Goal: Information Seeking & Learning: Learn about a topic

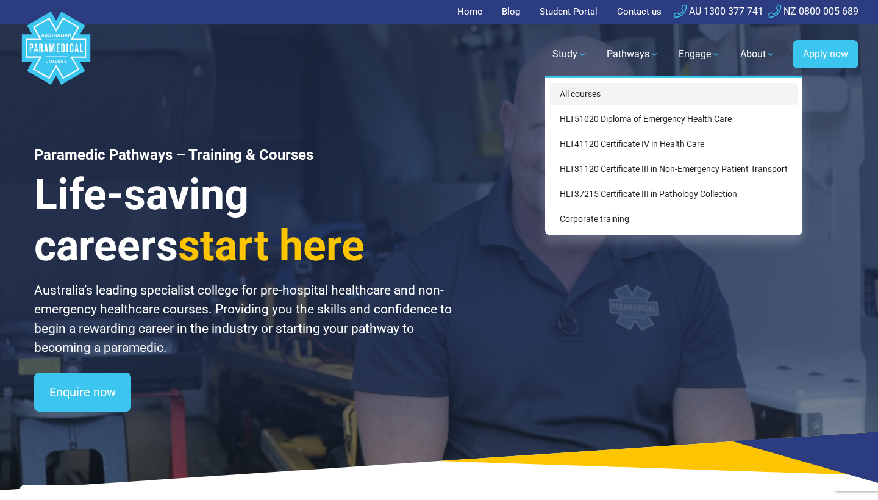
click at [585, 95] on link "All courses" at bounding box center [674, 94] width 248 height 23
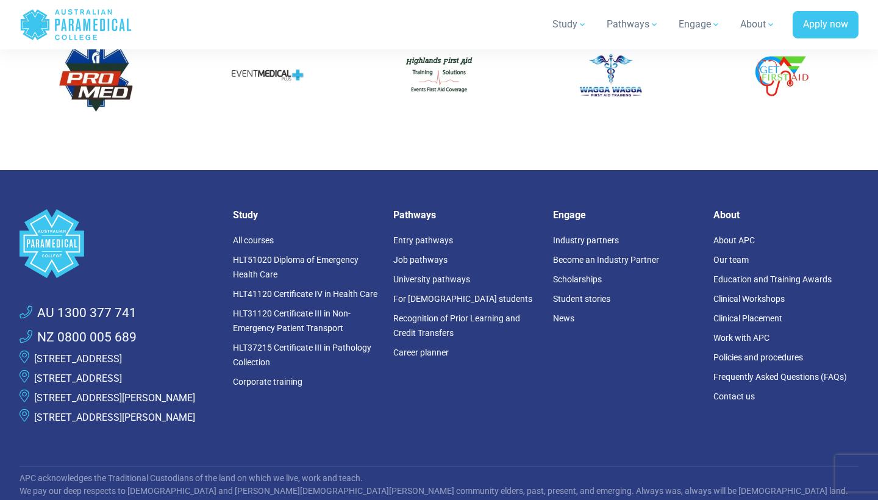
scroll to position [1794, 0]
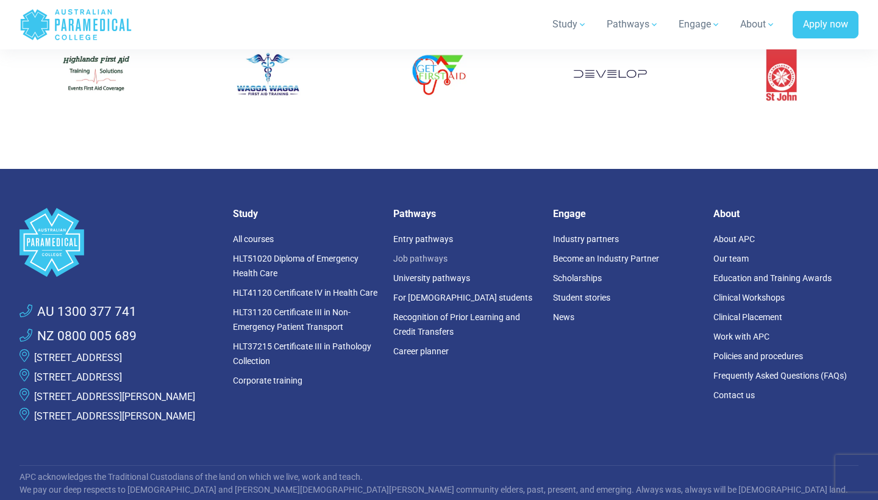
click at [435, 254] on link "Job pathways" at bounding box center [420, 259] width 54 height 10
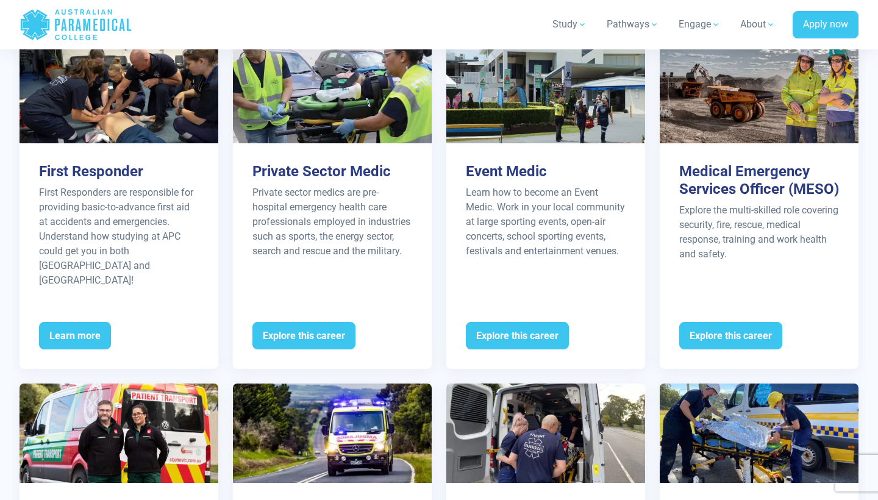
scroll to position [1285, 0]
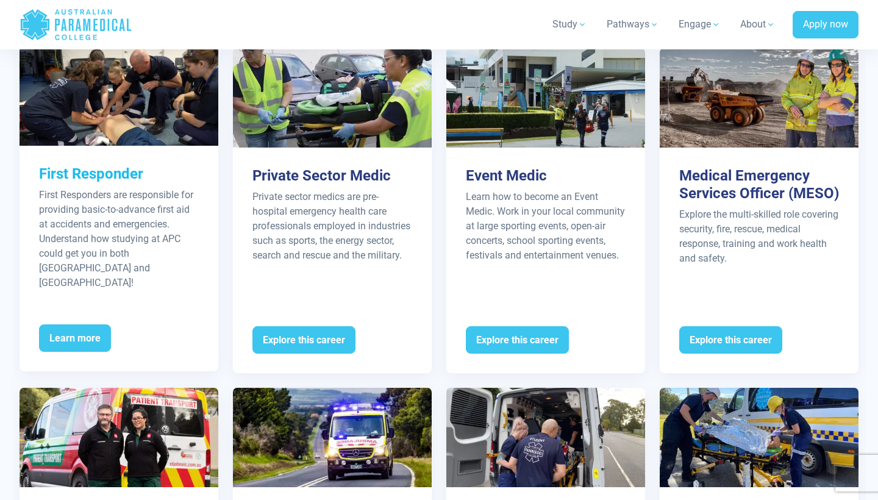
click at [106, 195] on p "First Responders are responsible for providing basic-to-advance first aid at ac…" at bounding box center [119, 239] width 160 height 102
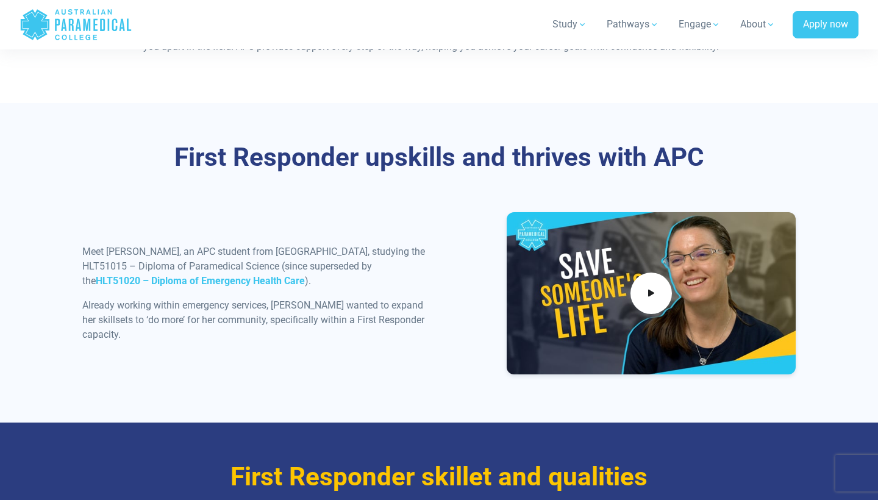
scroll to position [1435, 0]
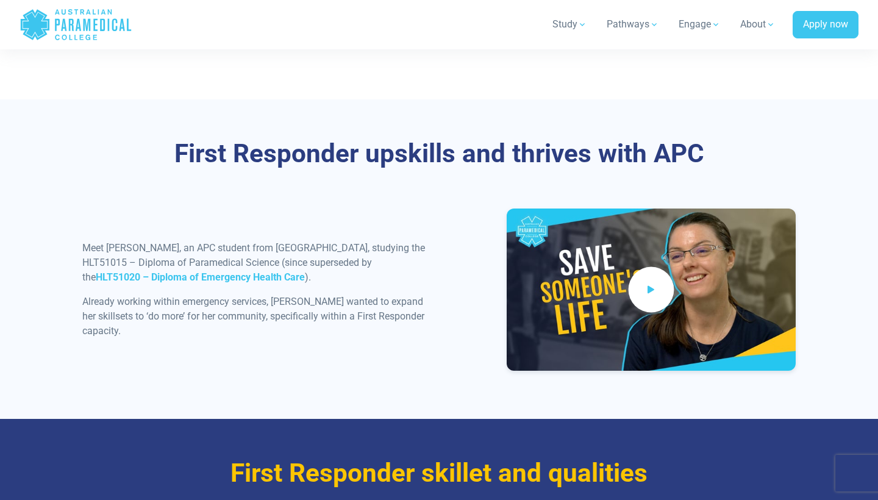
click at [647, 300] on icon at bounding box center [651, 290] width 13 height 20
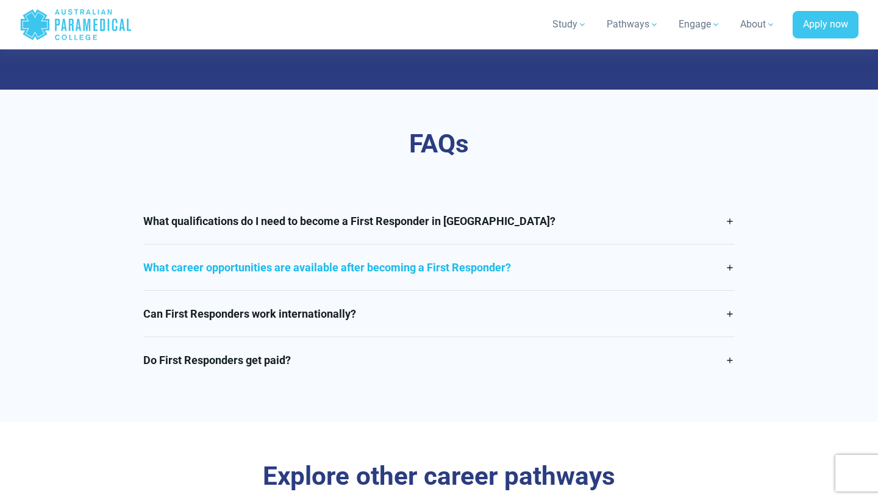
scroll to position [2043, 0]
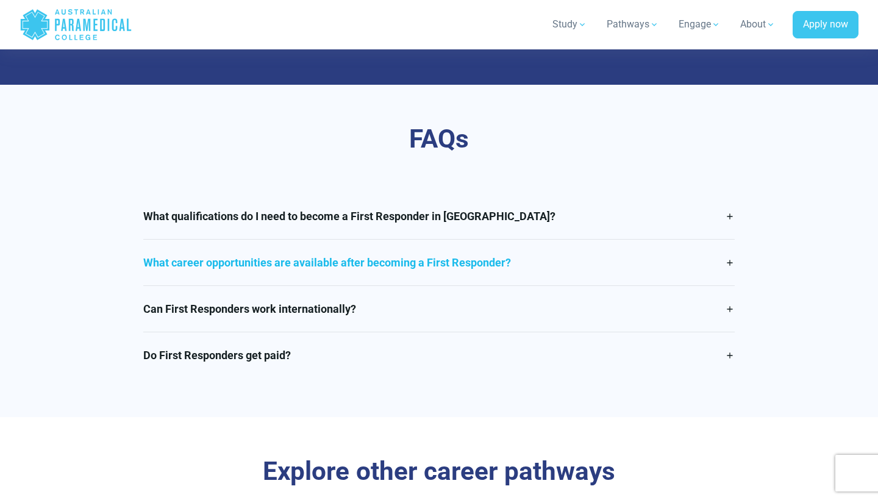
click at [417, 278] on link "What career opportunities are available after becoming a First Responder?" at bounding box center [439, 263] width 592 height 46
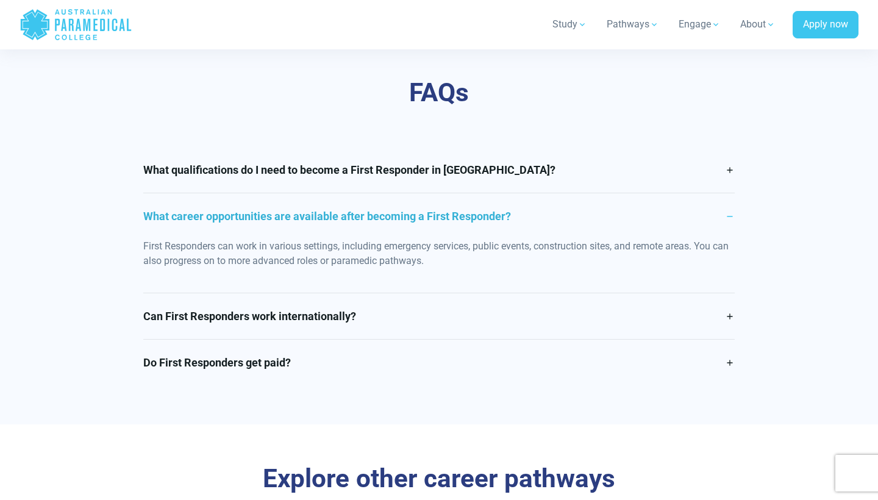
scroll to position [2106, 0]
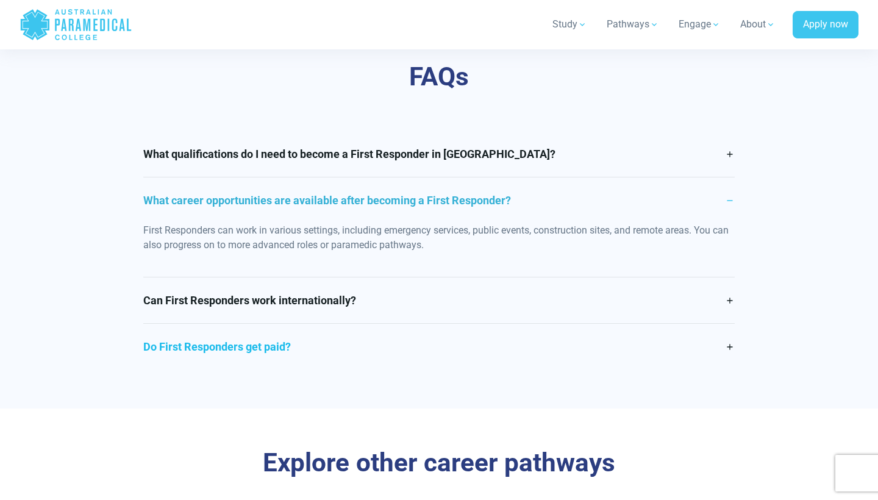
click at [392, 341] on link "Do First Responders get paid?" at bounding box center [439, 347] width 592 height 46
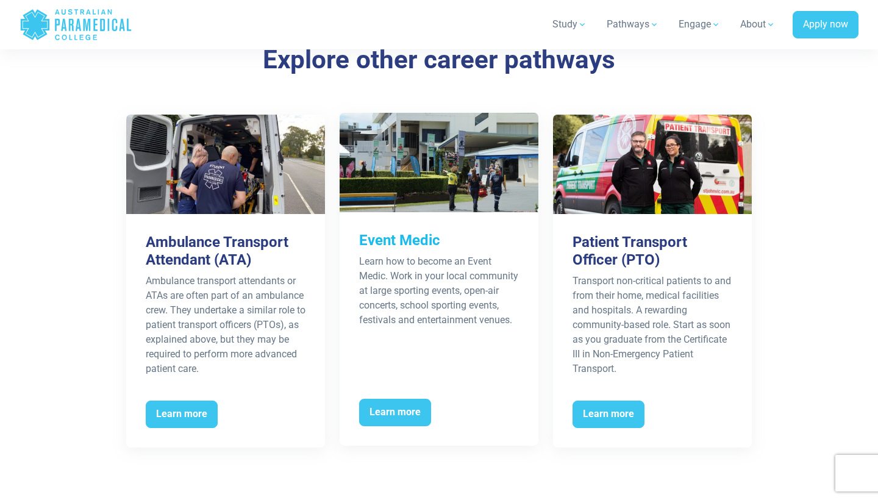
scroll to position [2526, 0]
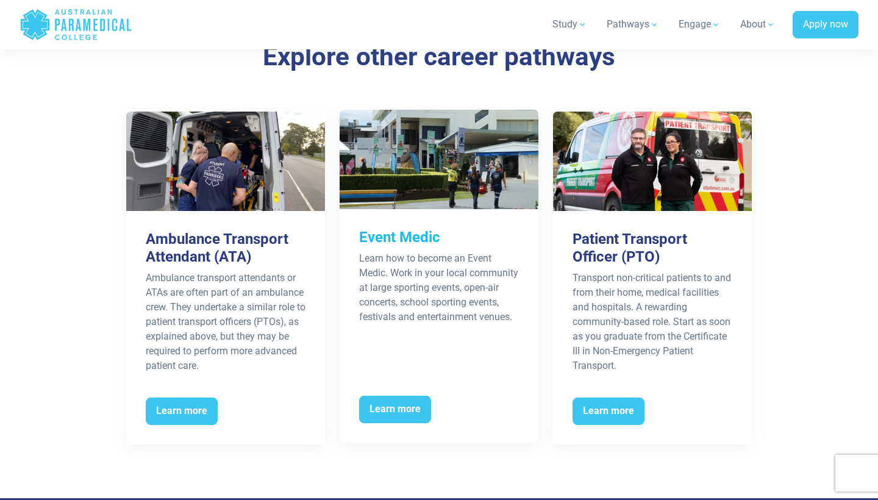
click at [389, 226] on div "Event Medic Learn how to become an Event Medic. Work in your local community at…" at bounding box center [439, 300] width 199 height 182
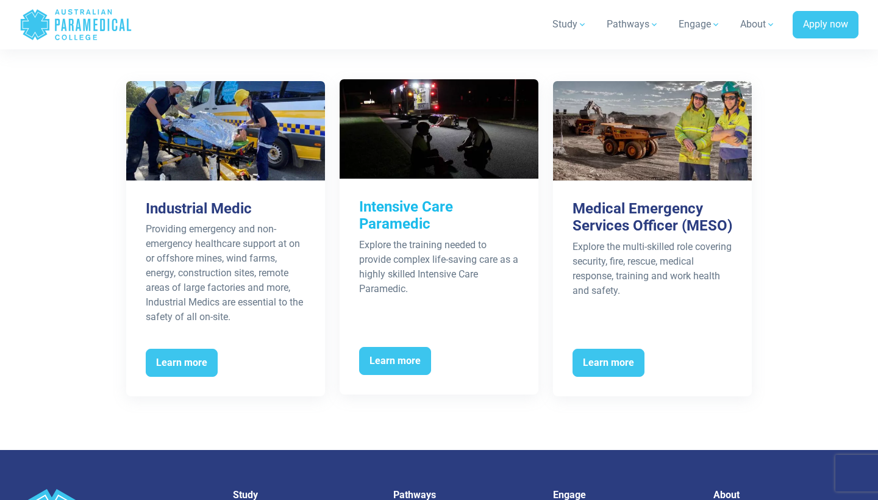
scroll to position [2114, 0]
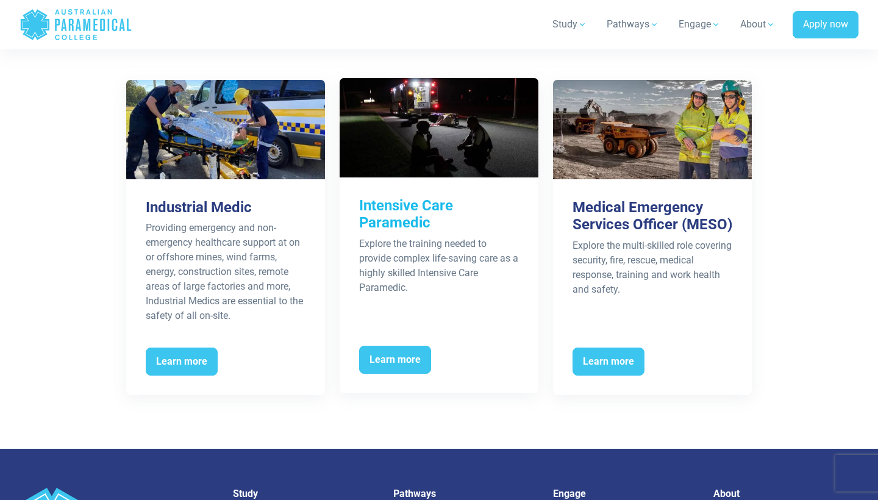
click at [410, 237] on div "Explore the training needed to provide complex life-saving care as a highly ski…" at bounding box center [439, 266] width 160 height 59
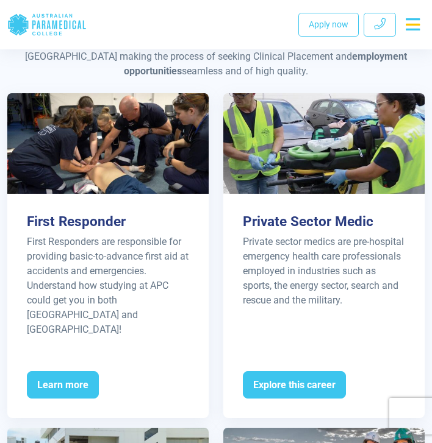
scroll to position [1102, 0]
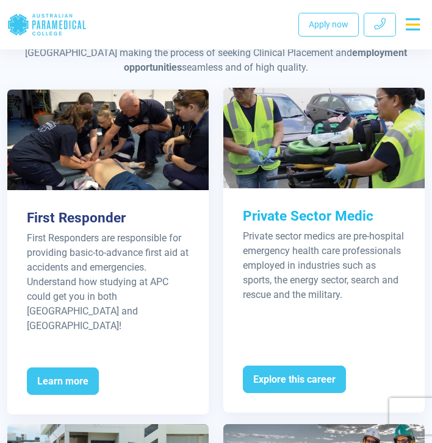
click at [303, 211] on h3 "Private Sector Medic" at bounding box center [324, 216] width 162 height 16
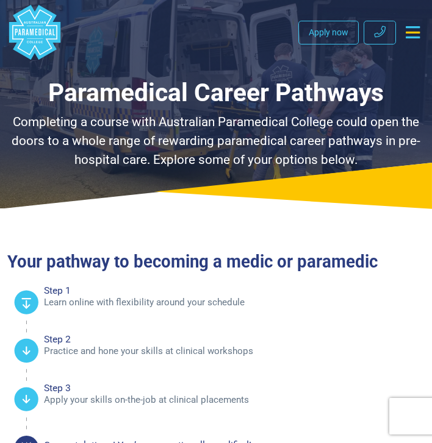
scroll to position [0, 0]
click at [412, 37] on icon "Toggle navigation" at bounding box center [413, 32] width 14 height 12
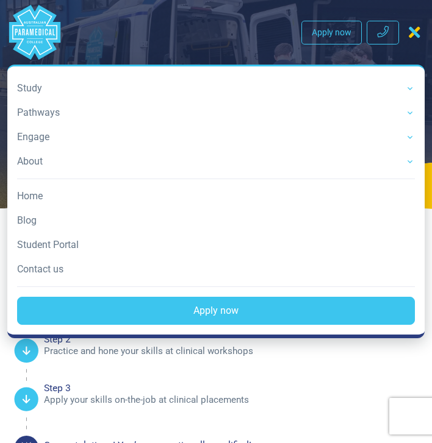
click at [140, 77] on link "Study" at bounding box center [216, 88] width 398 height 24
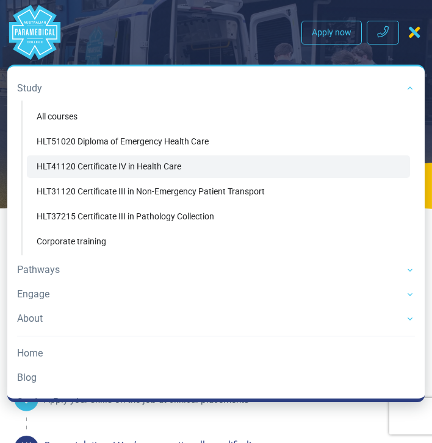
click at [146, 171] on link "HLT41120 Certificate IV in Health Care" at bounding box center [218, 167] width 383 height 23
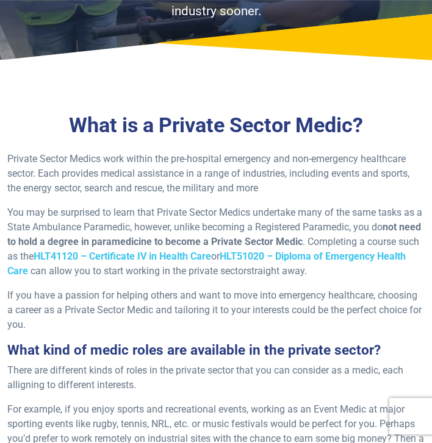
scroll to position [169, 0]
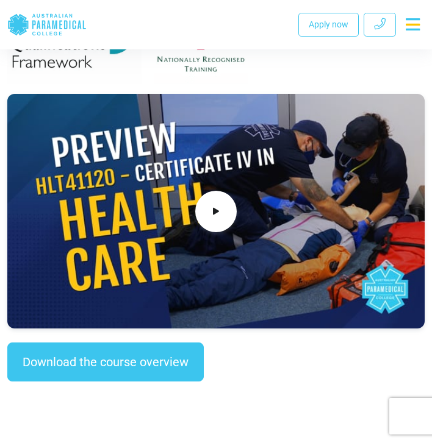
scroll to position [642, 0]
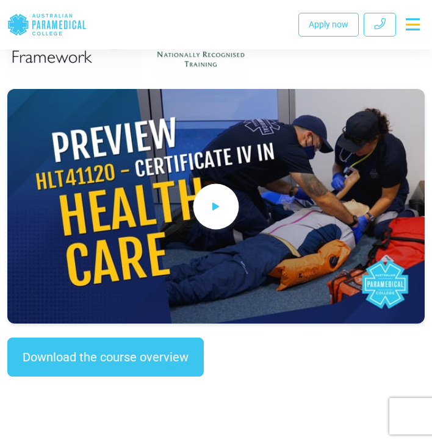
click at [212, 196] on icon at bounding box center [215, 206] width 13 height 20
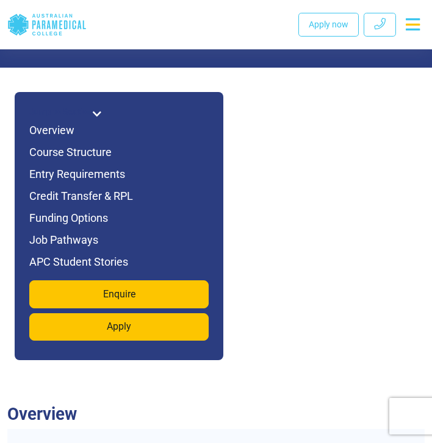
scroll to position [1395, 0]
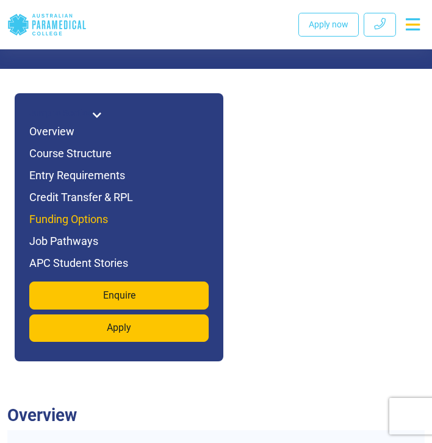
click at [73, 211] on h6 "Funding Options" at bounding box center [118, 219] width 179 height 17
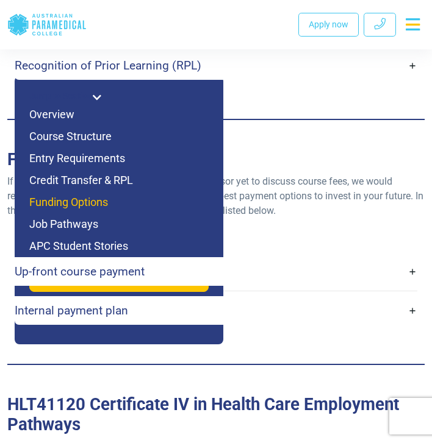
scroll to position [3822, 0]
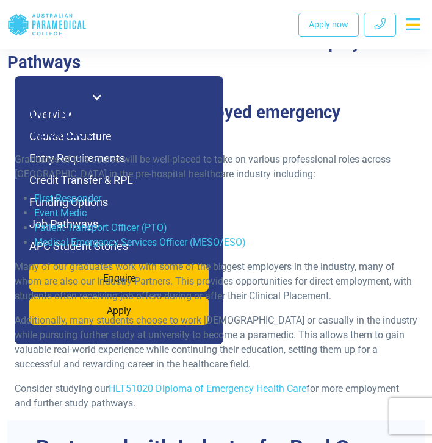
click at [284, 235] on li "Medical Emergency Services Officer (MESO/ESO)" at bounding box center [225, 242] width 383 height 15
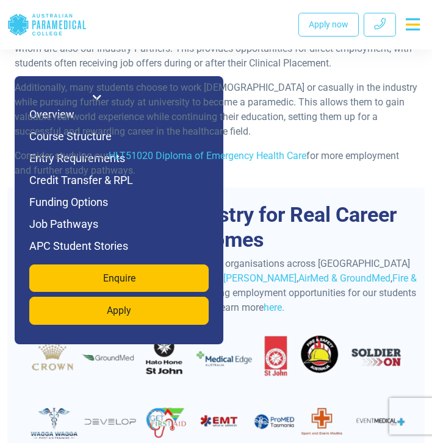
scroll to position [4029, 0]
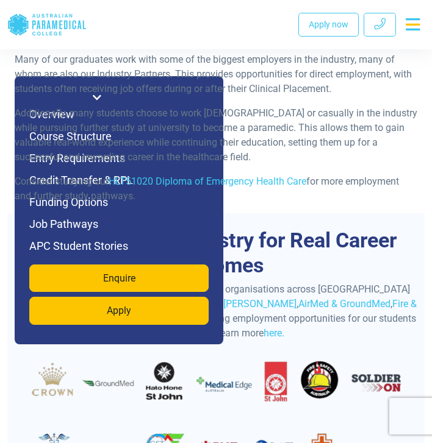
click at [94, 106] on p "Additionally, many students choose to work [DEMOGRAPHIC_DATA] or casually in th…" at bounding box center [216, 135] width 403 height 59
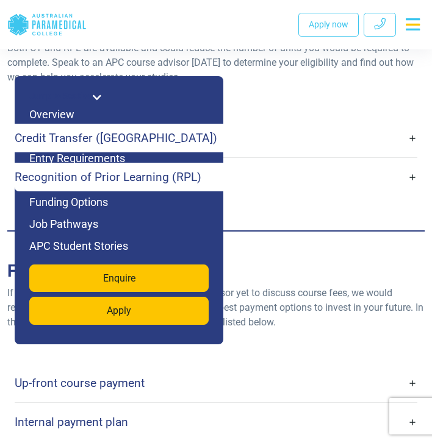
scroll to position [3353, 0]
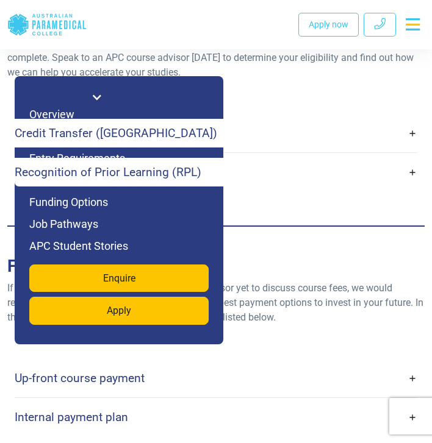
click at [302, 364] on link "Up-front course payment" at bounding box center [216, 378] width 403 height 29
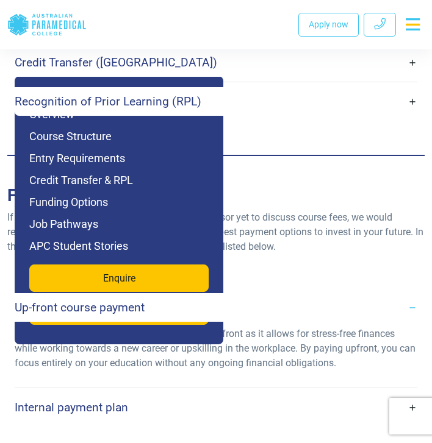
scroll to position [3426, 0]
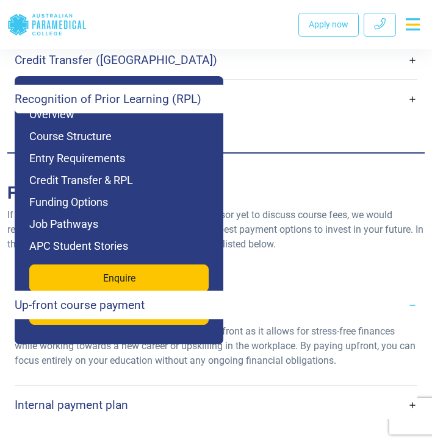
click at [246, 391] on link "Internal payment plan" at bounding box center [216, 405] width 403 height 29
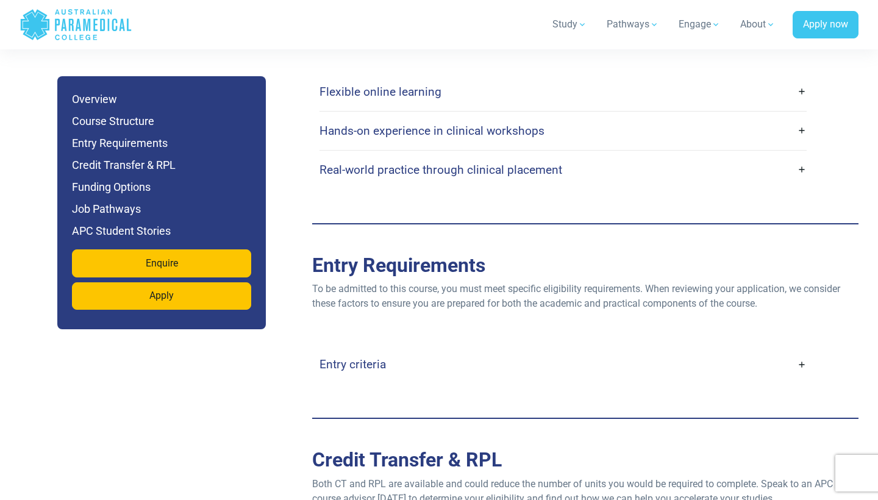
scroll to position [2353, 0]
click at [431, 350] on link "Entry criteria" at bounding box center [563, 364] width 487 height 29
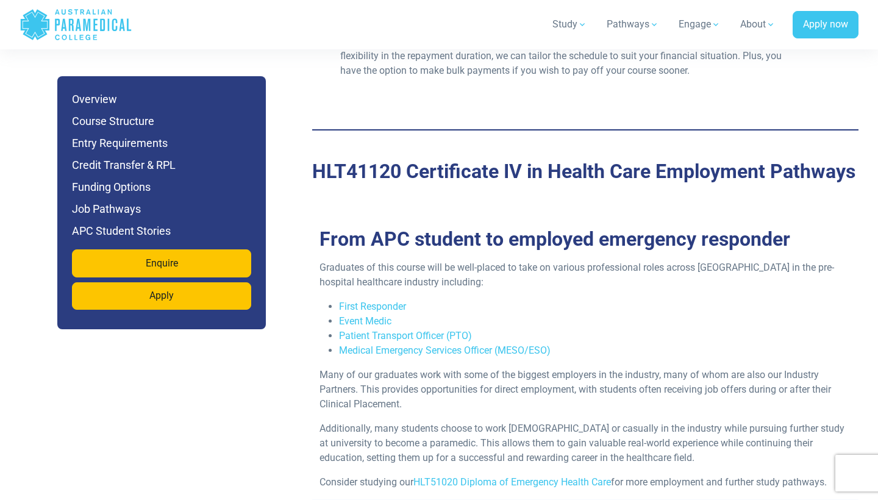
scroll to position [3739, 0]
